Goal: Information Seeking & Learning: Learn about a topic

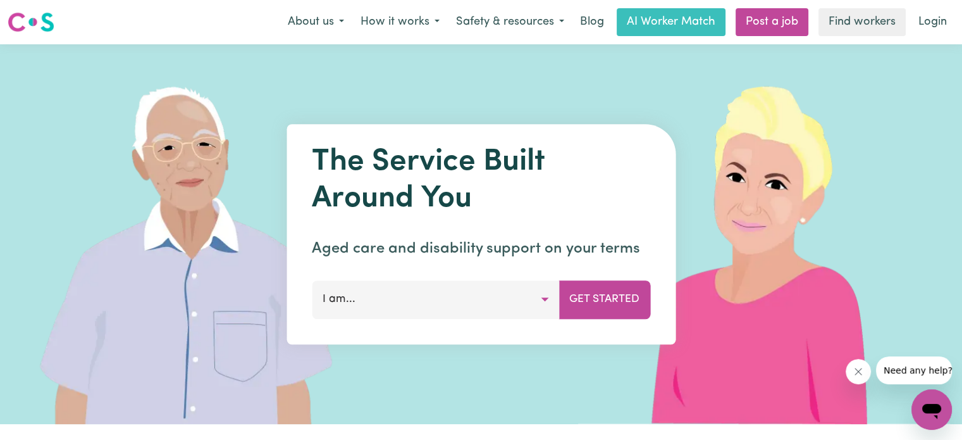
click at [476, 313] on button "I am..." at bounding box center [435, 299] width 247 height 38
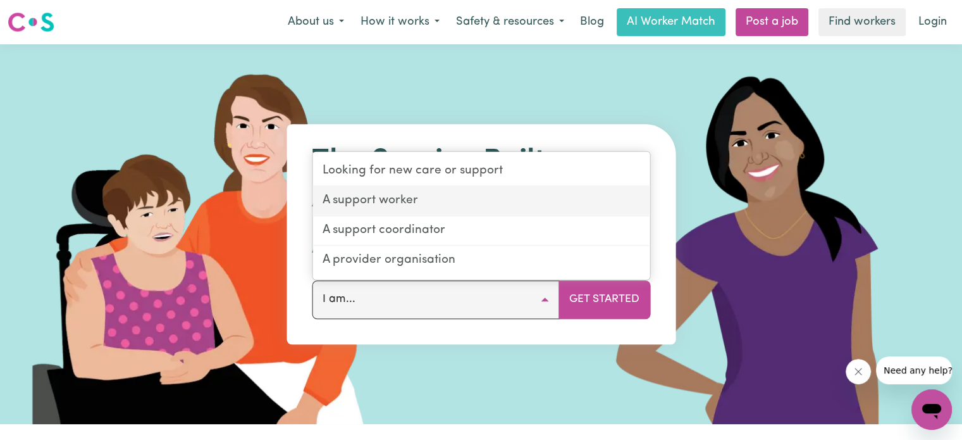
click at [377, 201] on link "A support worker" at bounding box center [480, 202] width 337 height 30
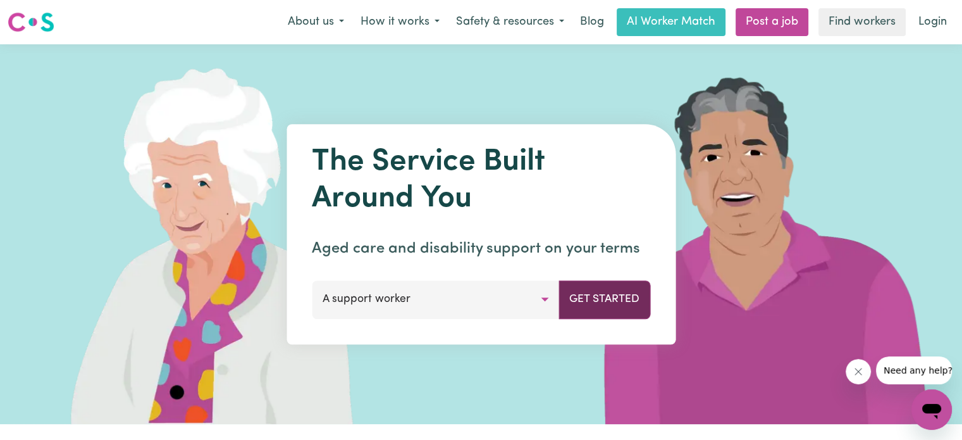
click at [600, 300] on button "Get Started" at bounding box center [604, 299] width 92 height 38
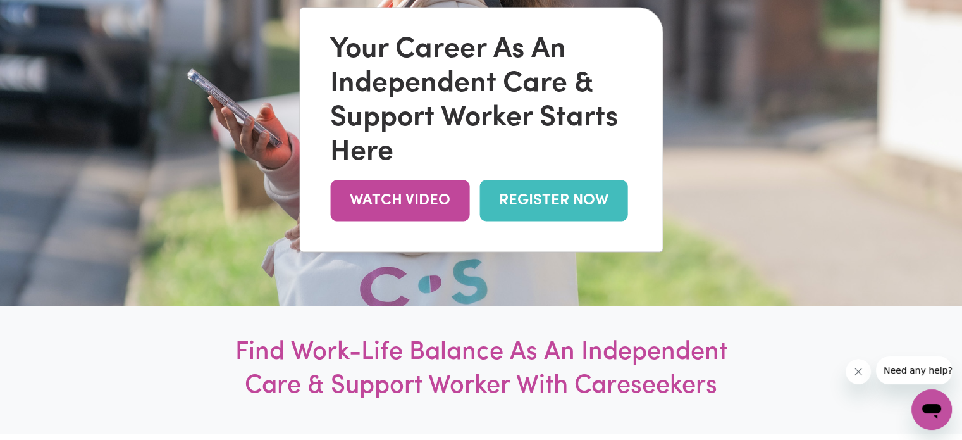
scroll to position [190, 0]
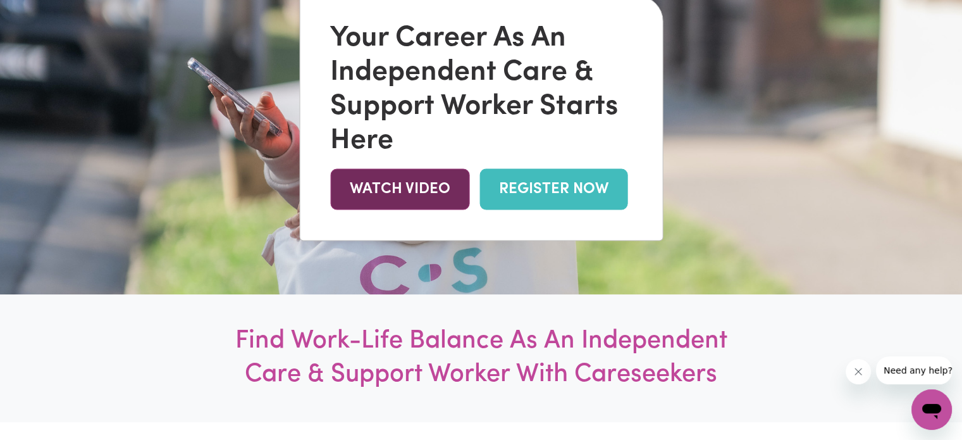
click at [395, 197] on link "WATCH VIDEO" at bounding box center [399, 188] width 139 height 41
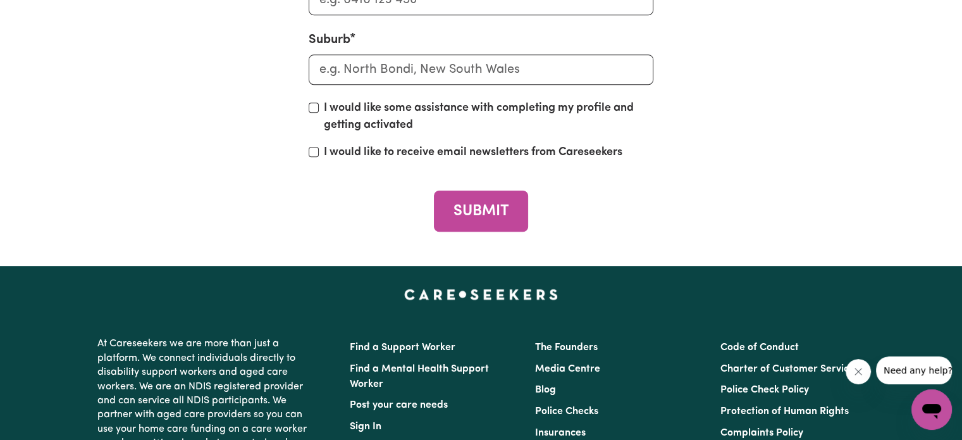
scroll to position [5692, 0]
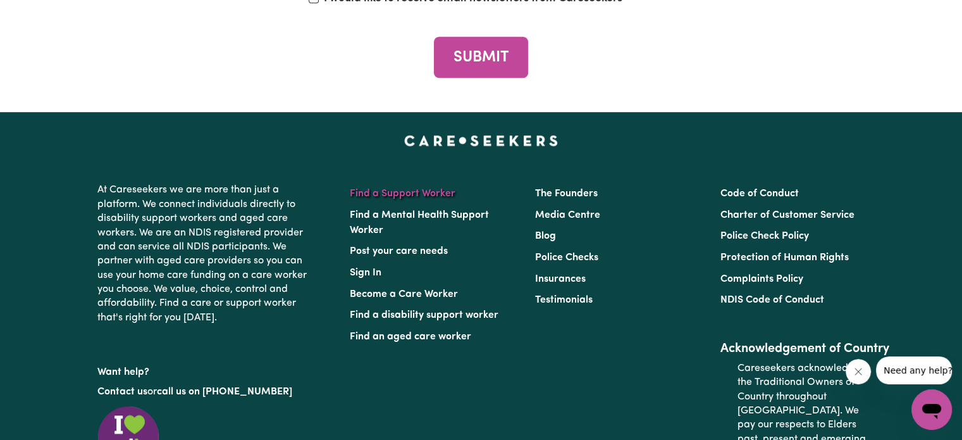
click at [387, 195] on link "Find a Support Worker" at bounding box center [403, 193] width 106 height 10
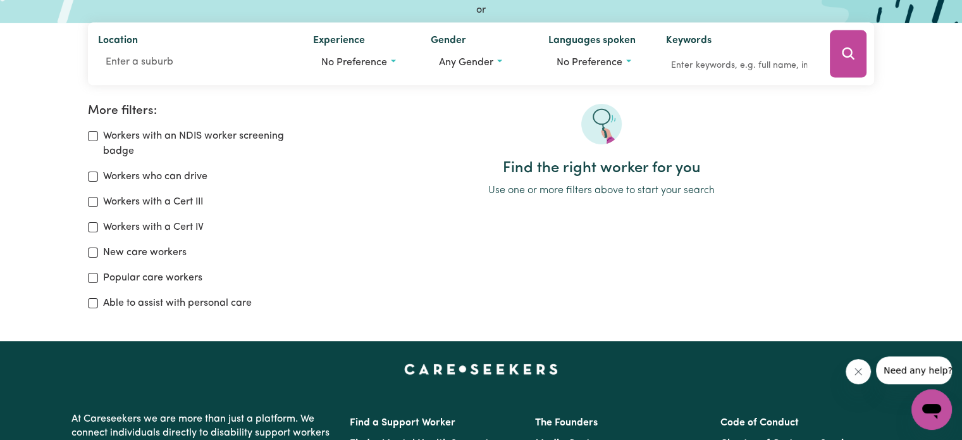
scroll to position [126, 0]
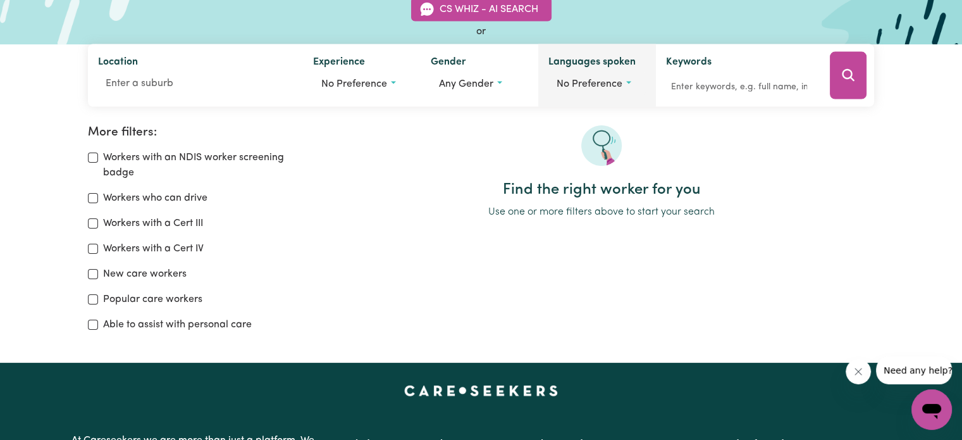
click at [584, 80] on span "No preference" at bounding box center [590, 84] width 66 height 10
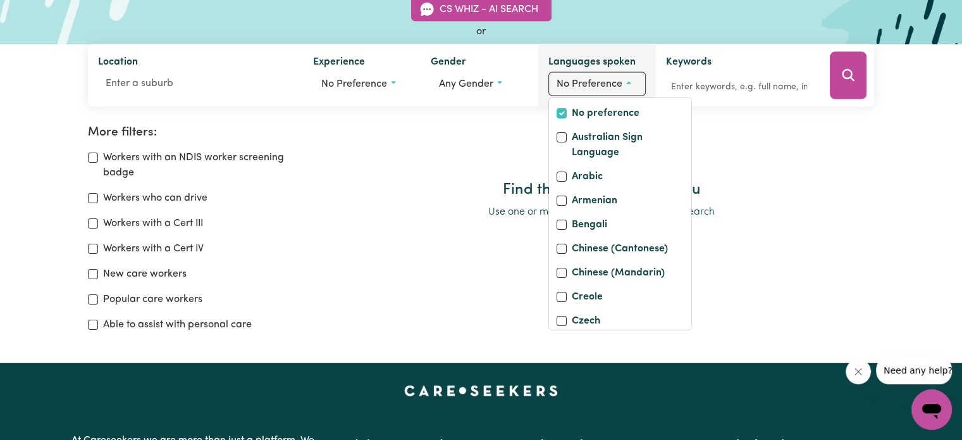
click at [584, 80] on span "No preference" at bounding box center [590, 84] width 66 height 10
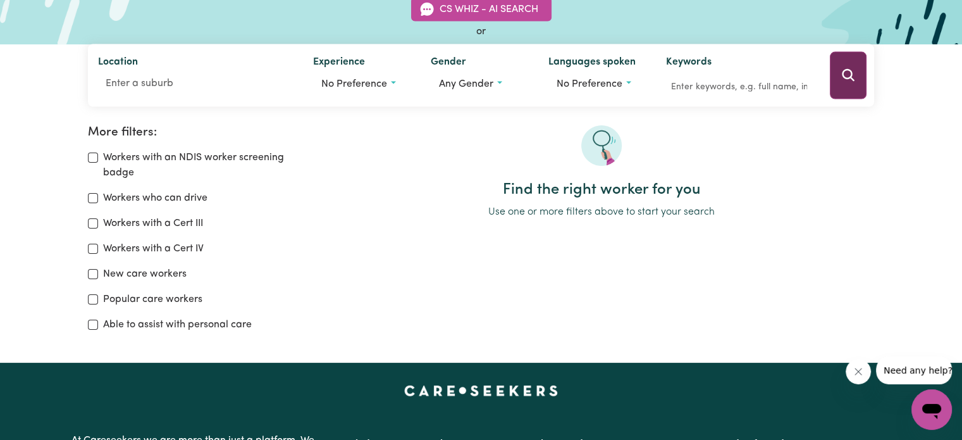
click at [850, 68] on button "Search" at bounding box center [848, 75] width 37 height 47
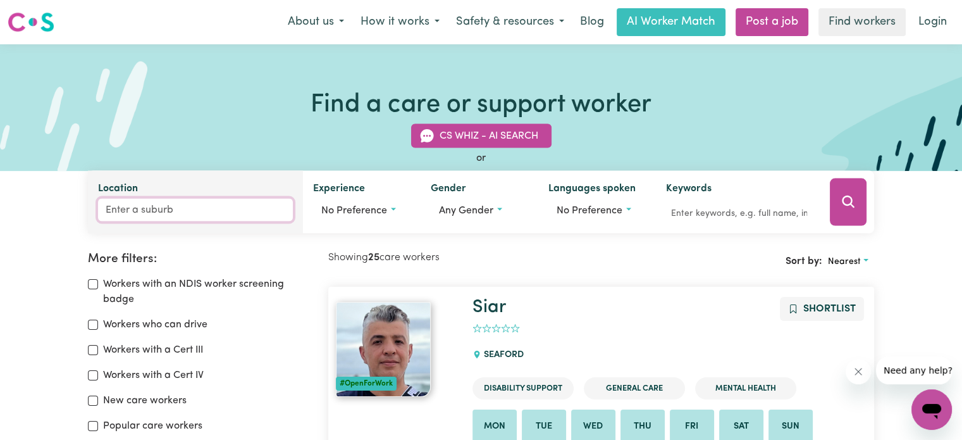
click at [200, 209] on input "Location" at bounding box center [195, 210] width 195 height 23
type input "gle"
type input "gleBE, [GEOGRAPHIC_DATA], 2037"
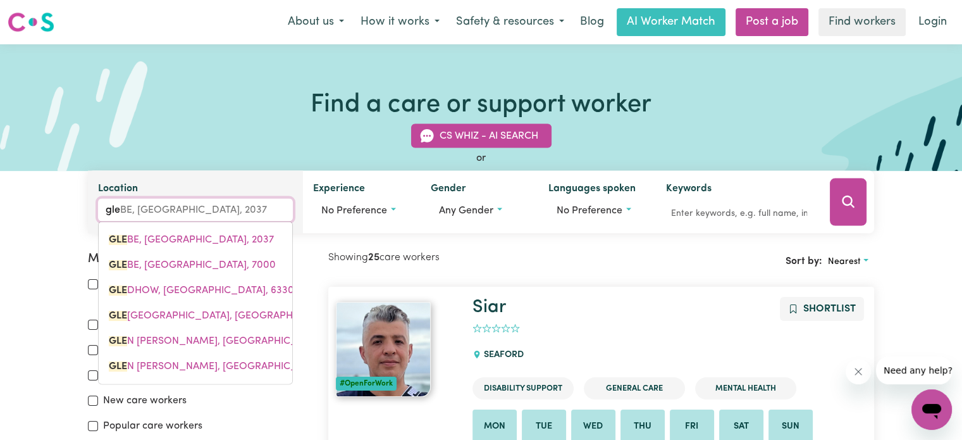
type input "[PERSON_NAME]"
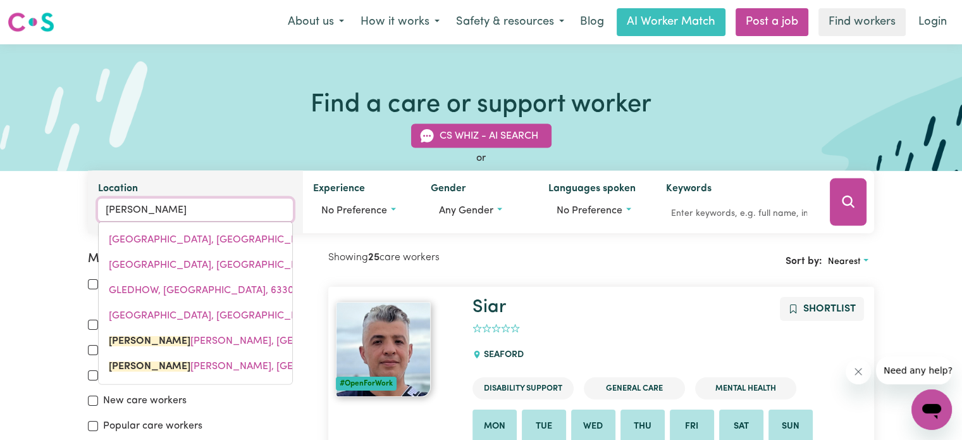
type input "[PERSON_NAME] [PERSON_NAME], [GEOGRAPHIC_DATA], 2849"
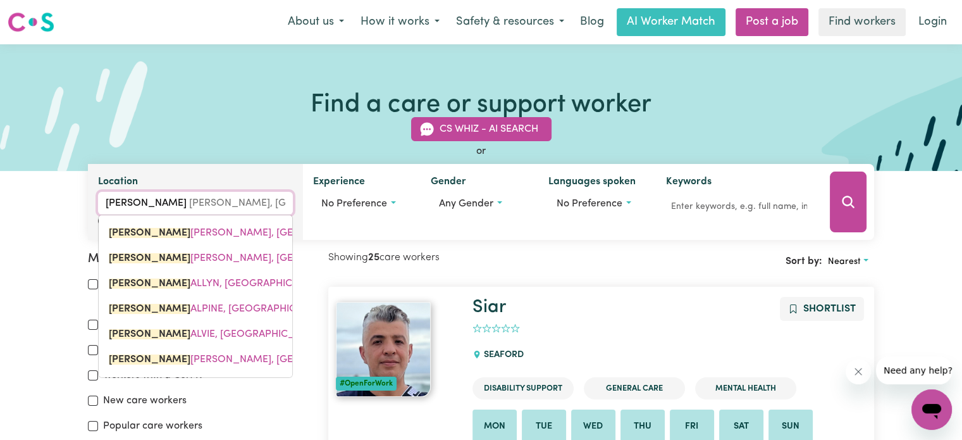
type input "[PERSON_NAME] w"
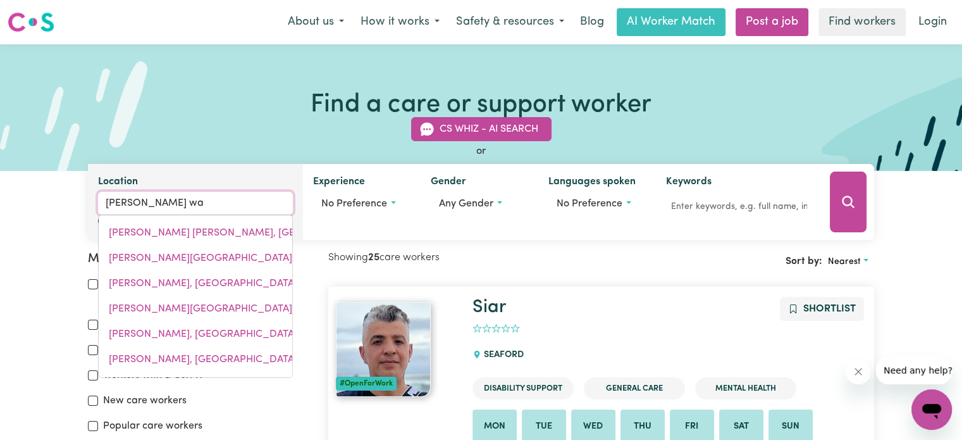
type input "[PERSON_NAME] wav"
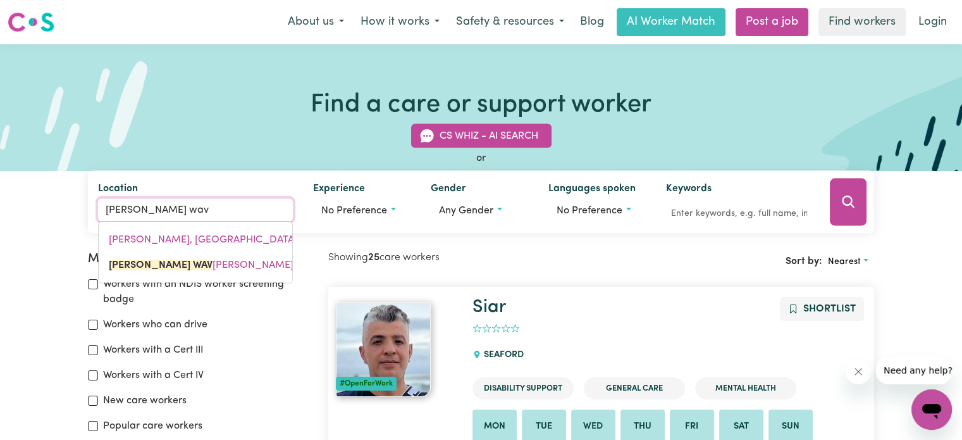
click at [147, 267] on mark "[PERSON_NAME] WAV" at bounding box center [161, 265] width 104 height 10
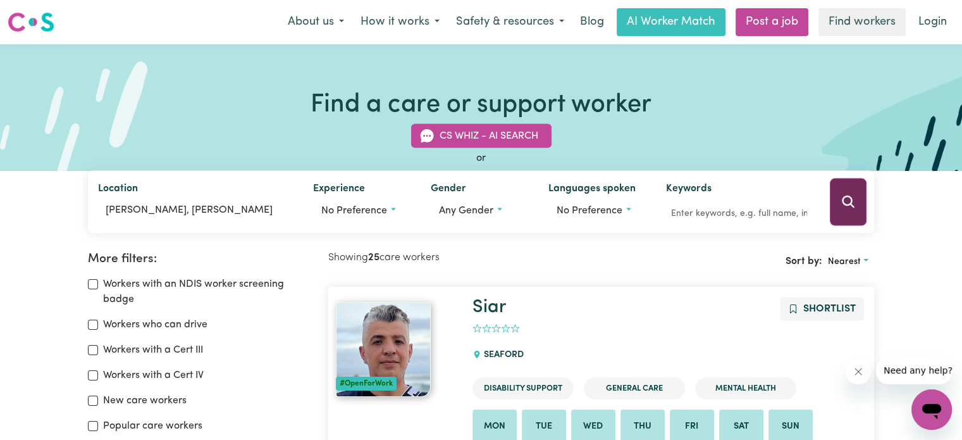
click at [853, 211] on button "Search" at bounding box center [848, 201] width 37 height 47
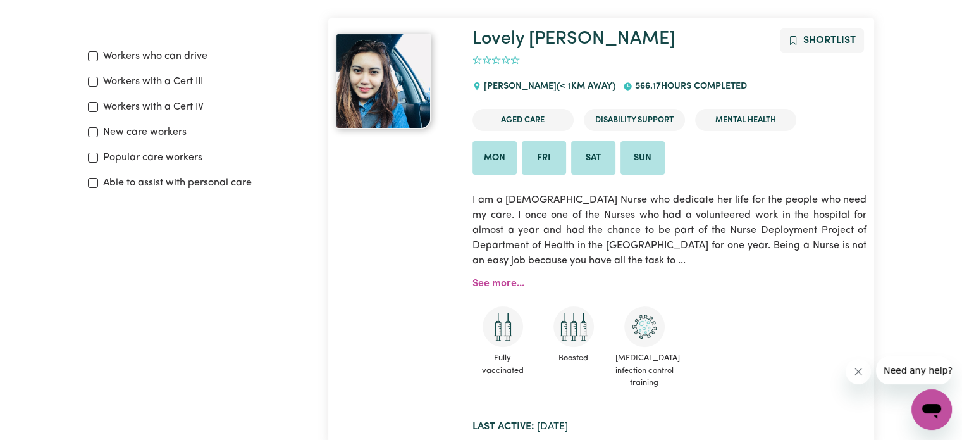
scroll to position [211, 0]
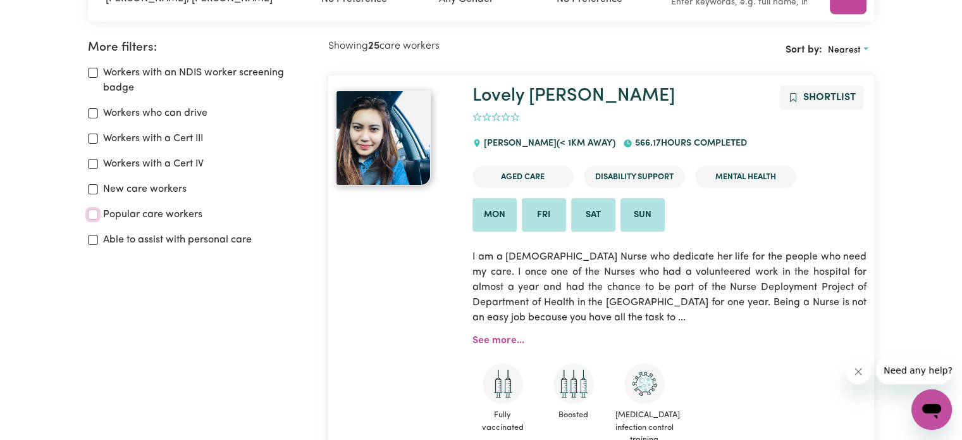
click at [94, 219] on input "Popular care workers" at bounding box center [93, 214] width 10 height 10
checkbox input "true"
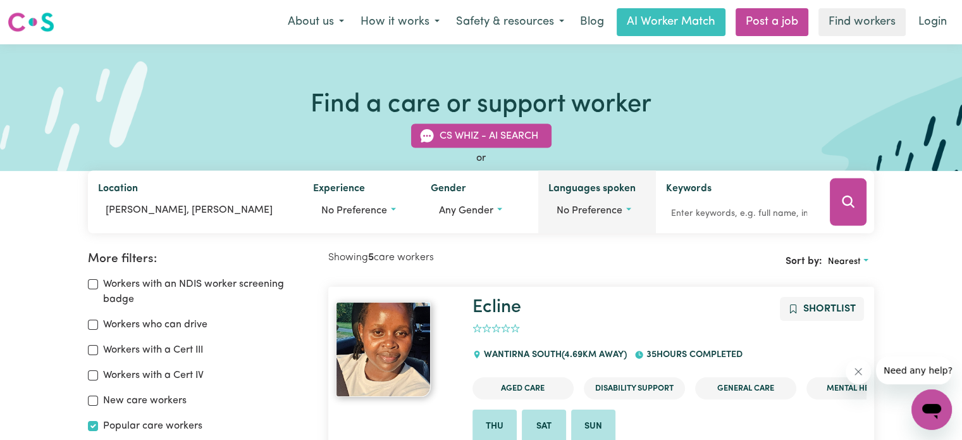
click at [602, 179] on div "Languages spoken No preference No preference Australian Sign Language Arabic Ar…" at bounding box center [597, 202] width 118 height 63
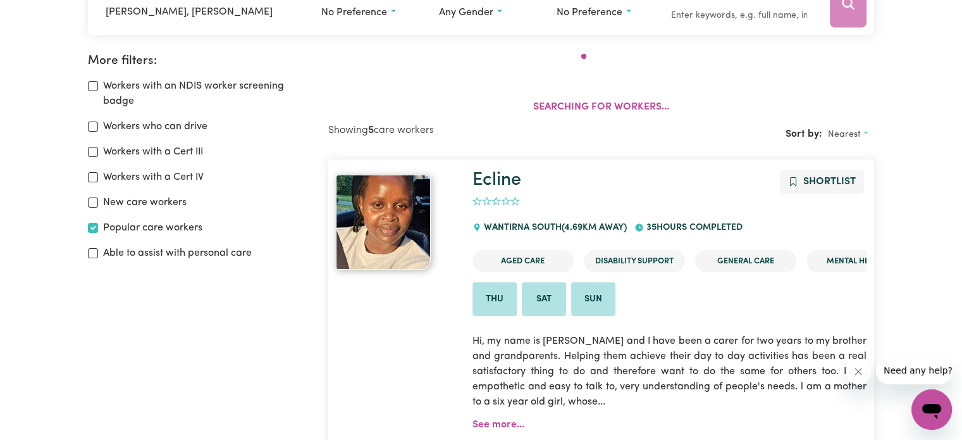
scroll to position [211, 0]
